Goal: Information Seeking & Learning: Learn about a topic

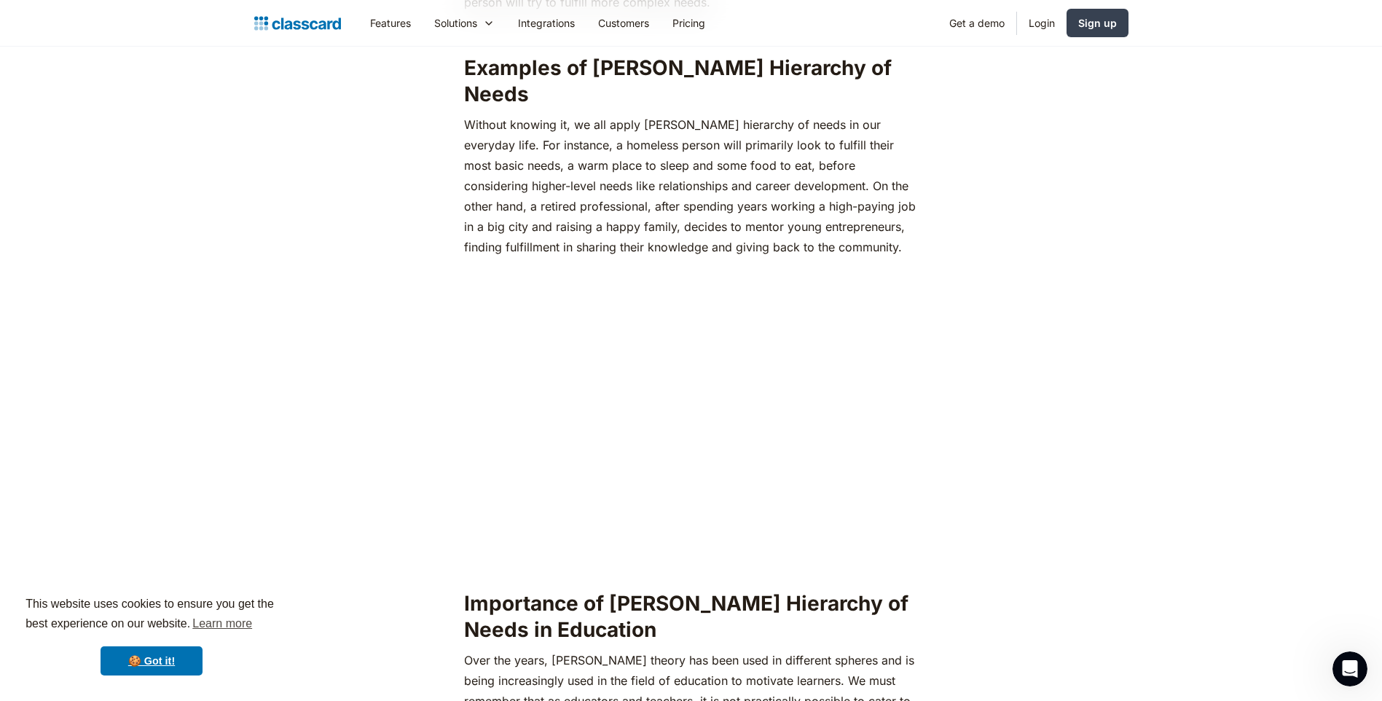
drag, startPoint x: 1110, startPoint y: 597, endPoint x: 1111, endPoint y: 629, distance: 32.1
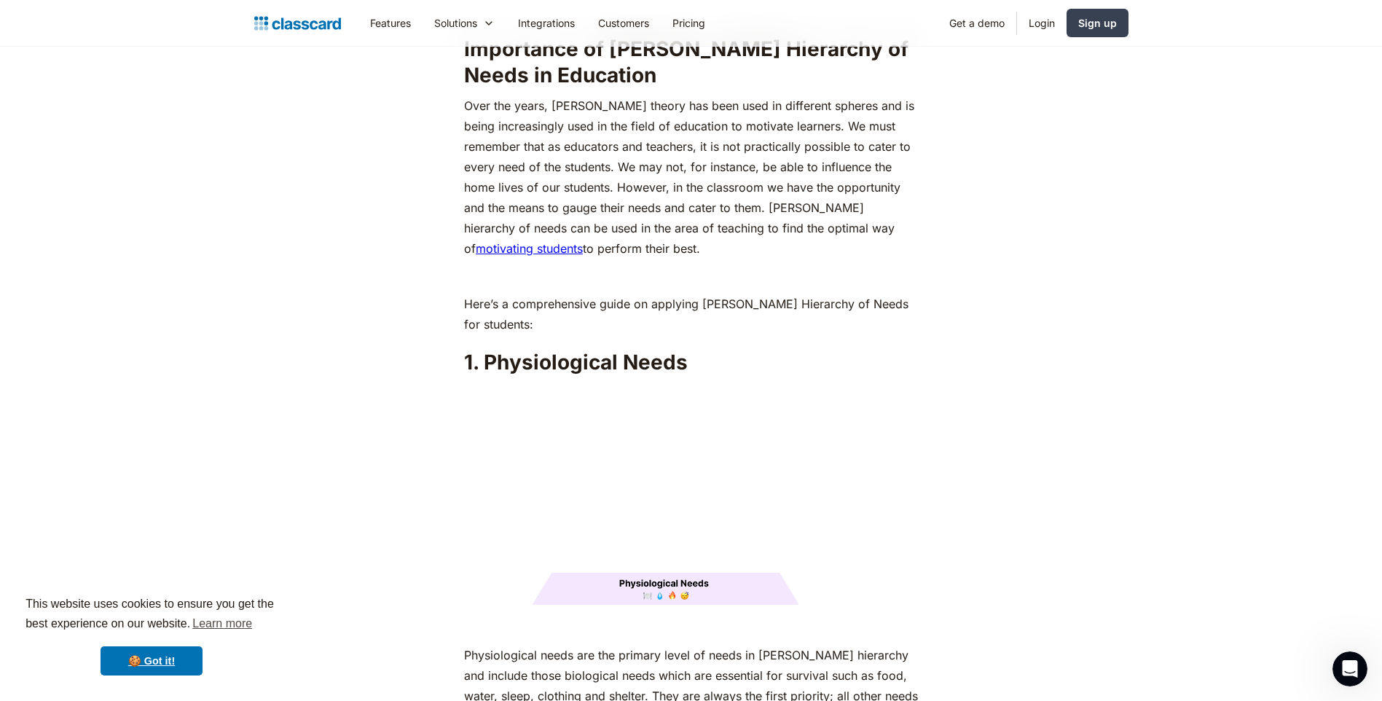
scroll to position [1458, 0]
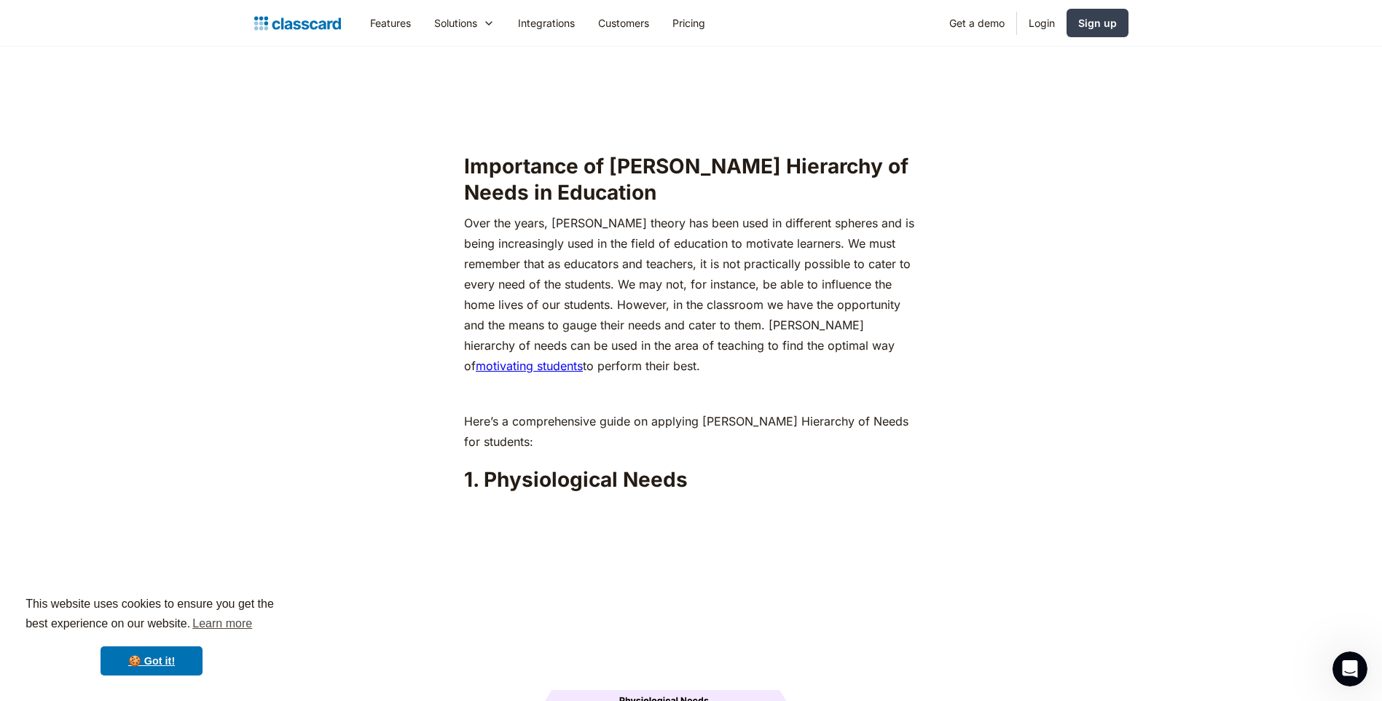
drag, startPoint x: 552, startPoint y: 194, endPoint x: 845, endPoint y: 337, distance: 326.9
click at [845, 337] on p "Over the years, Abraham Maslow’s theory has been used in different spheres and …" at bounding box center [691, 294] width 454 height 163
copy p "Abraham Maslow’s theory has been used in different spheres and is being increas…"
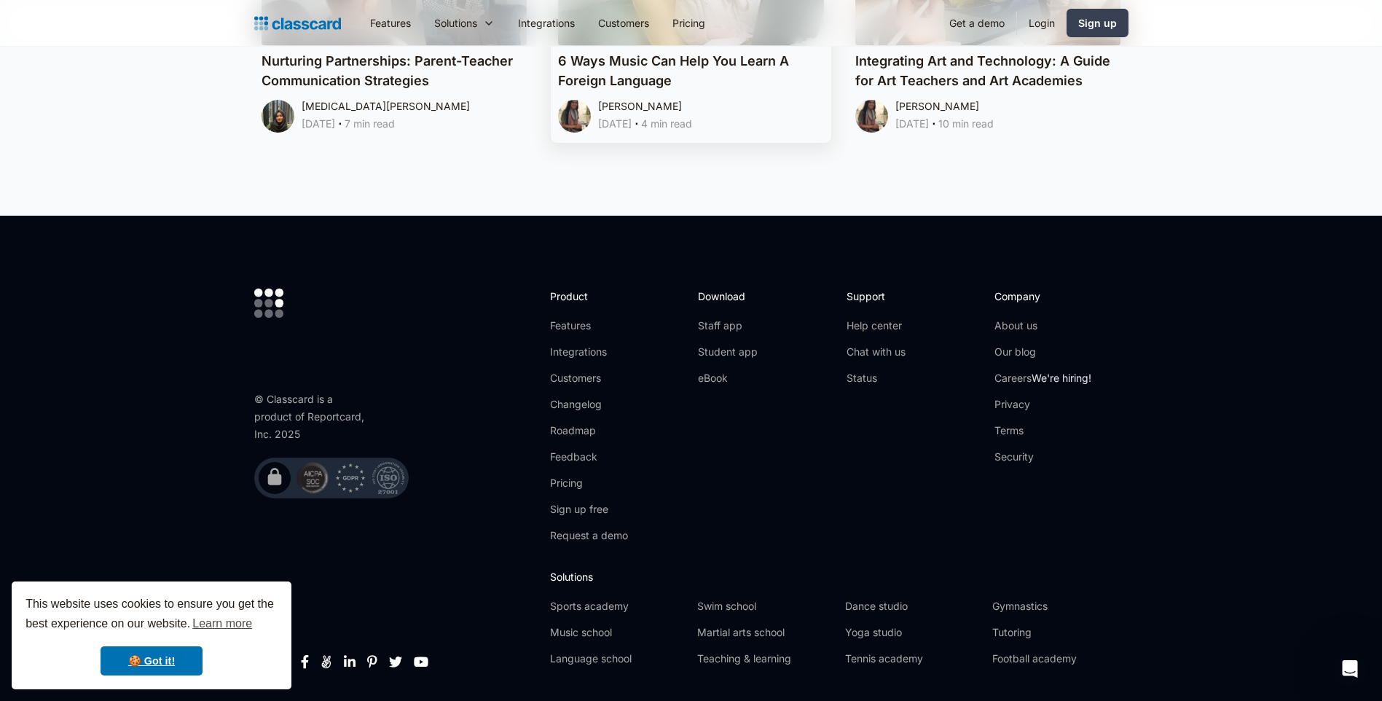
scroll to position [8059, 0]
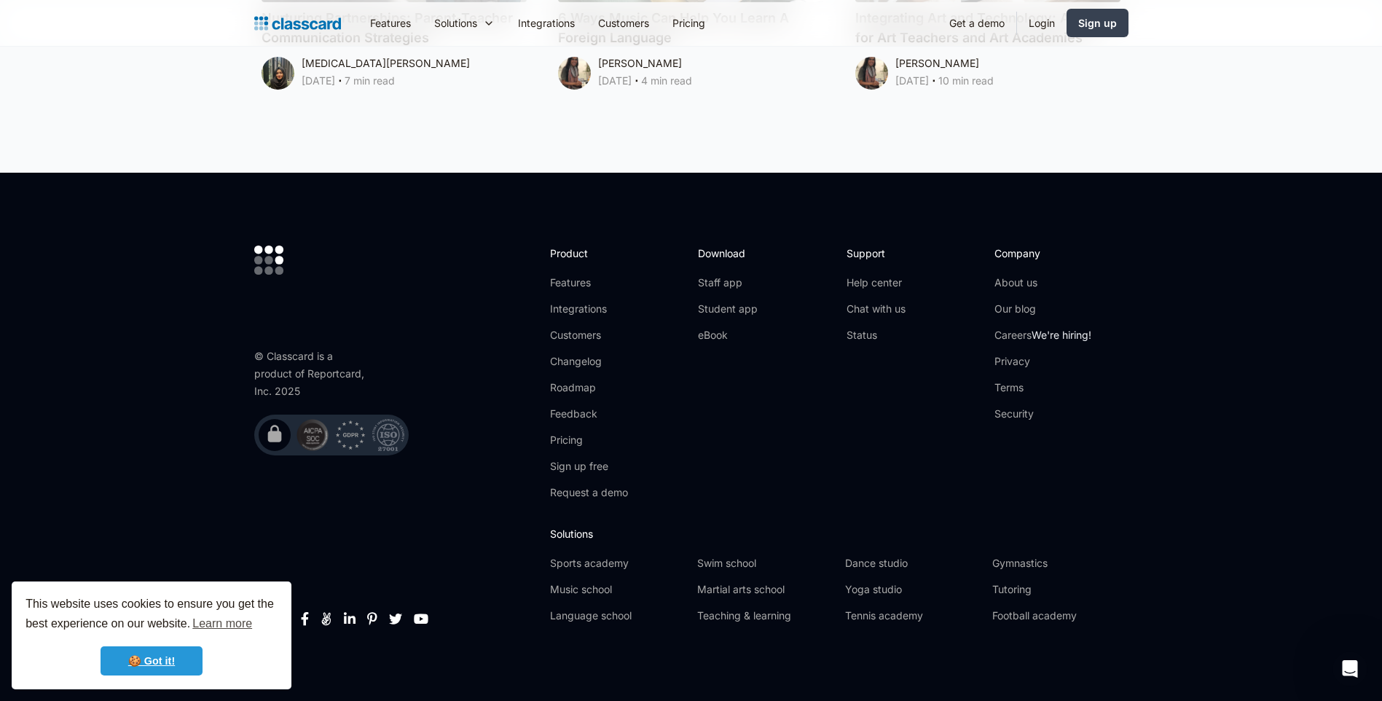
click at [160, 668] on link "🍪 Got it!" at bounding box center [152, 660] width 102 height 29
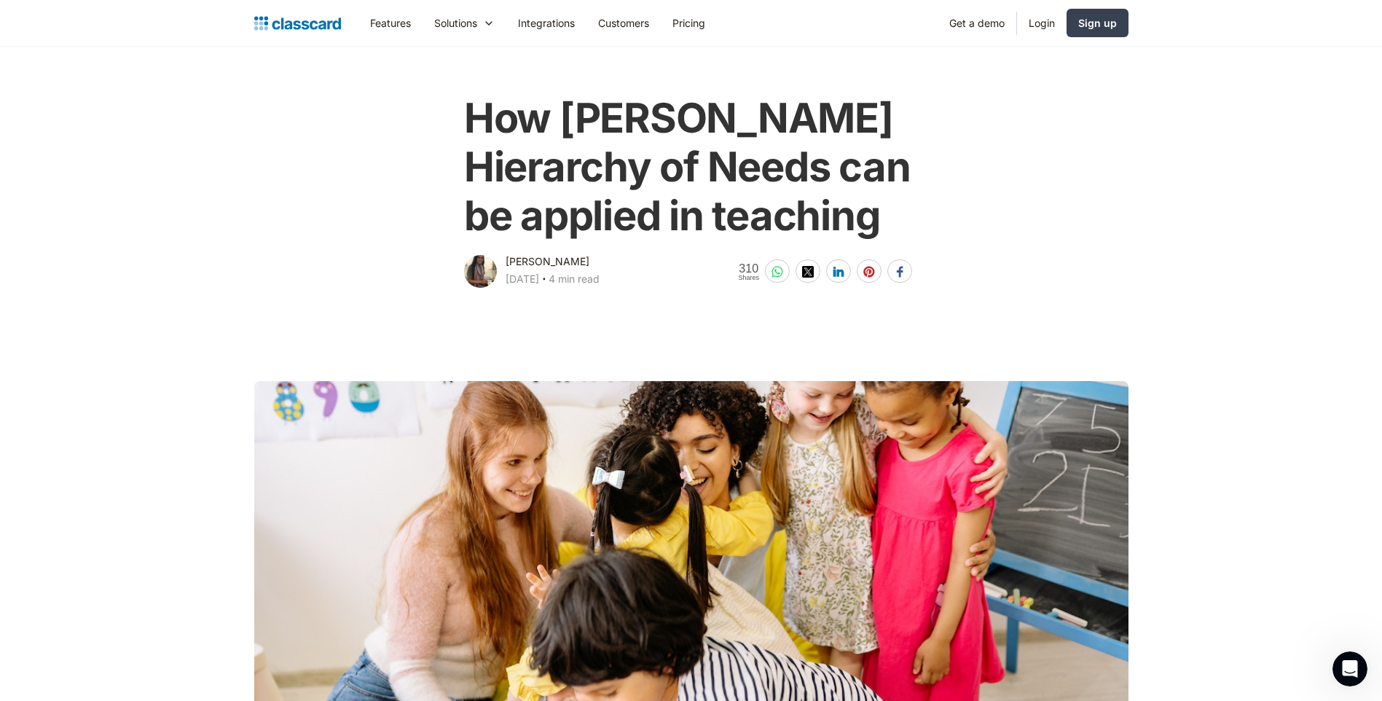
scroll to position [73, 0]
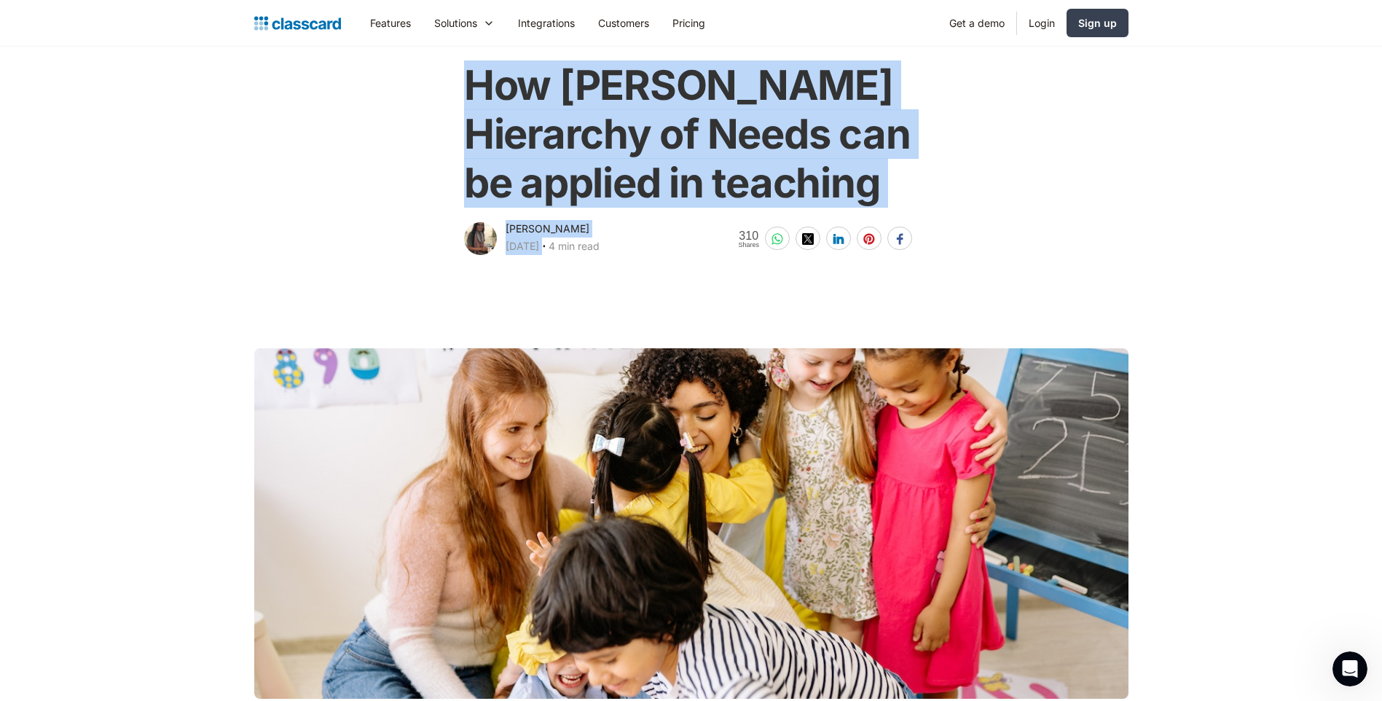
drag, startPoint x: 464, startPoint y: 77, endPoint x: 568, endPoint y: 252, distance: 203.6
click at [568, 252] on div "How Maslow's Hierarchy of Needs can be applied in teaching Dhwani Shah April 1,…" at bounding box center [691, 152] width 463 height 211
copy div "How Maslow's Hierarchy of Needs can be applied in teaching Dhwani Shah April 1,…"
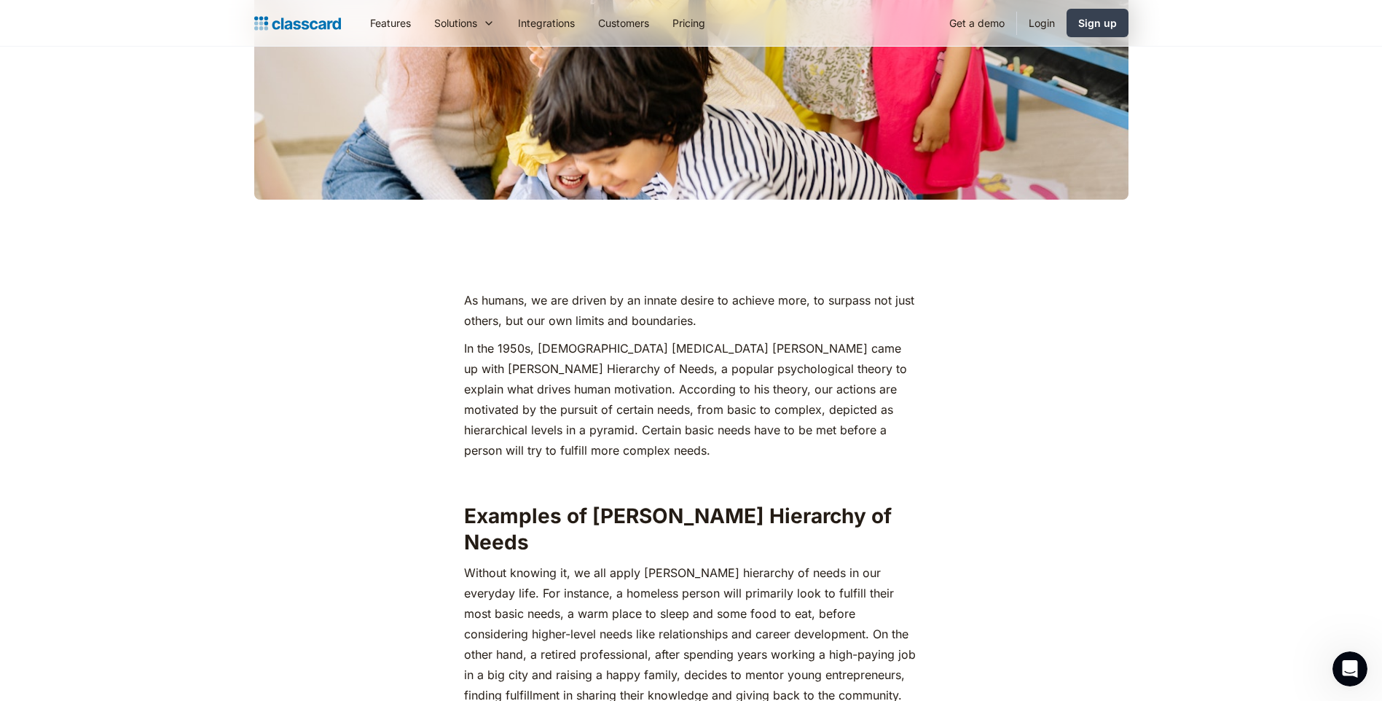
scroll to position [583, 0]
